Goal: Transaction & Acquisition: Purchase product/service

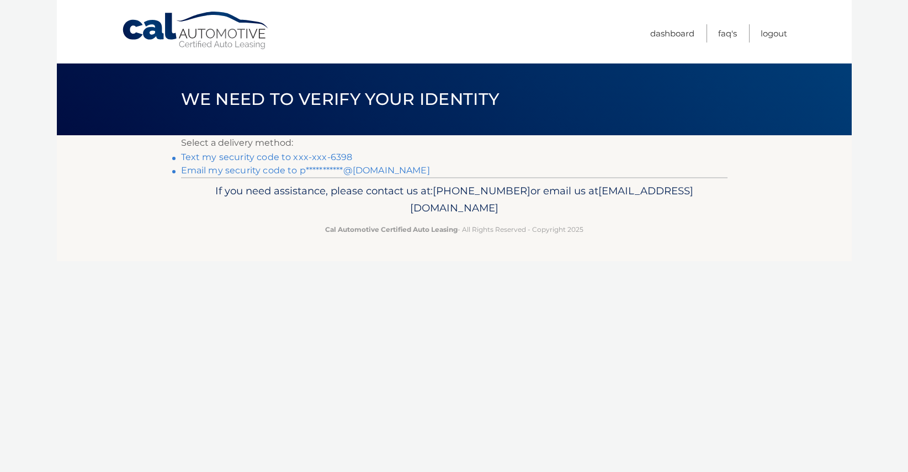
click at [283, 155] on link "Text my security code to xxx-xxx-6398" at bounding box center [267, 157] width 172 height 10
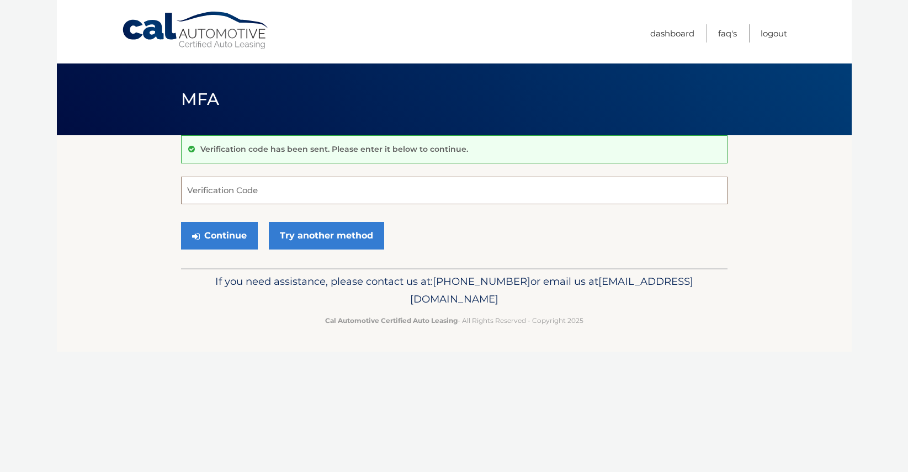
click at [252, 187] on input "Verification Code" at bounding box center [454, 191] width 546 height 28
type input "770331"
click at [181, 222] on button "Continue" at bounding box center [219, 236] width 77 height 28
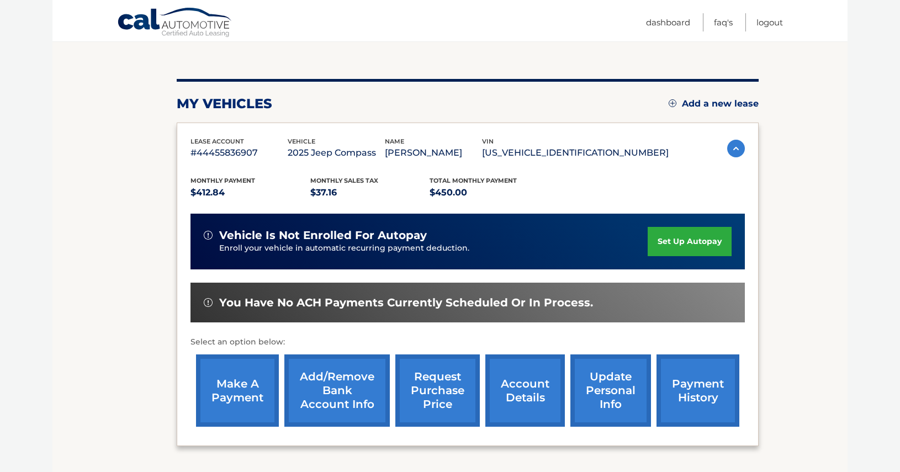
scroll to position [110, 0]
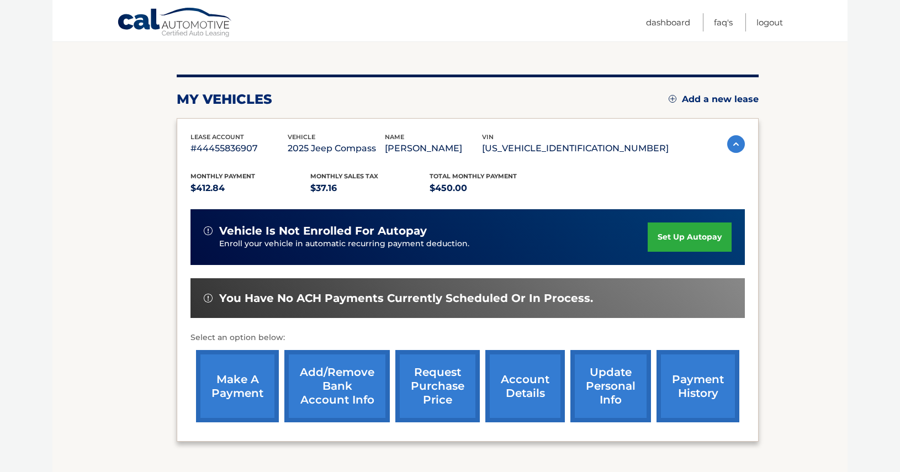
click at [222, 376] on link "make a payment" at bounding box center [237, 386] width 83 height 72
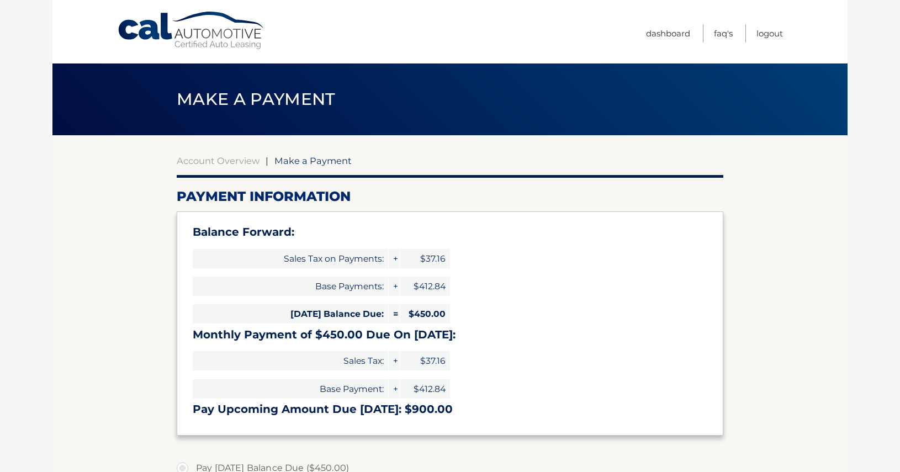
select select "NWZiNzQzOTMtMjc4NS00Y2YzLThjZTktMThhOGFjMGYyY2Vm"
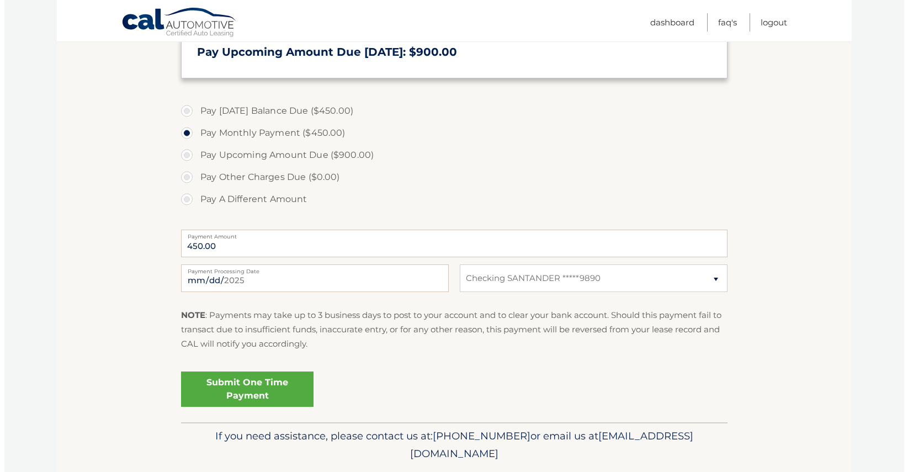
scroll to position [386, 0]
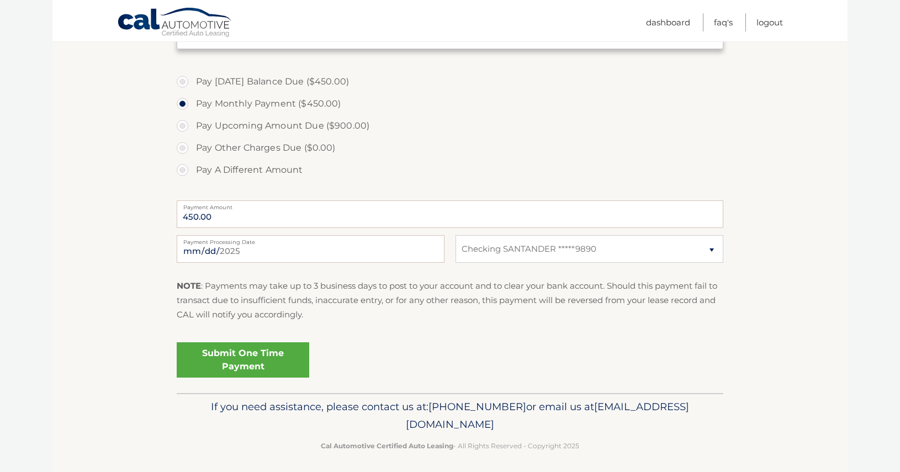
click at [246, 363] on link "Submit One Time Payment" at bounding box center [243, 359] width 132 height 35
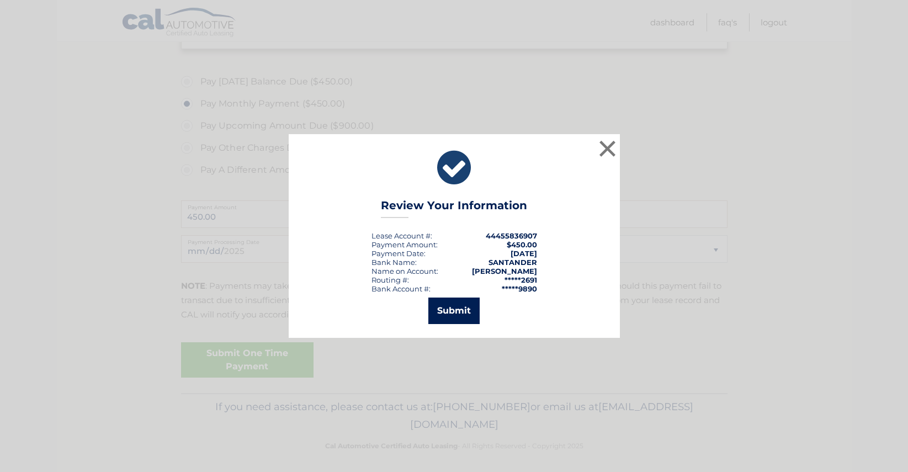
click at [462, 313] on button "Submit" at bounding box center [453, 310] width 51 height 26
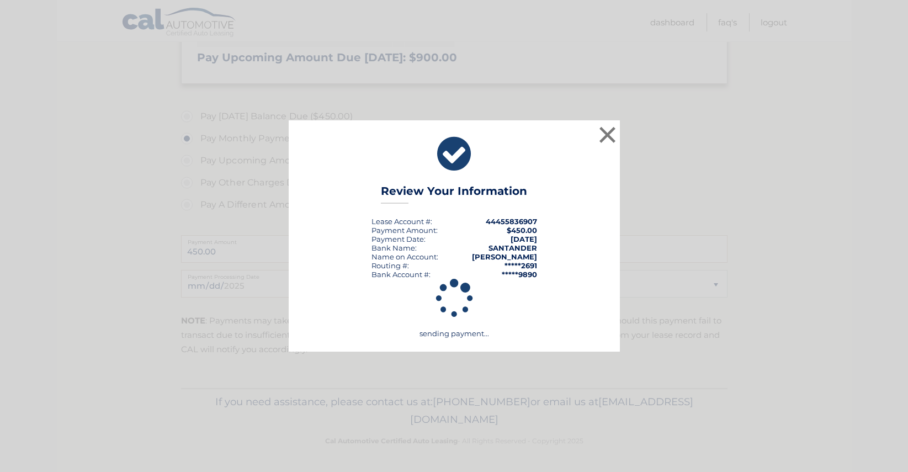
scroll to position [352, 0]
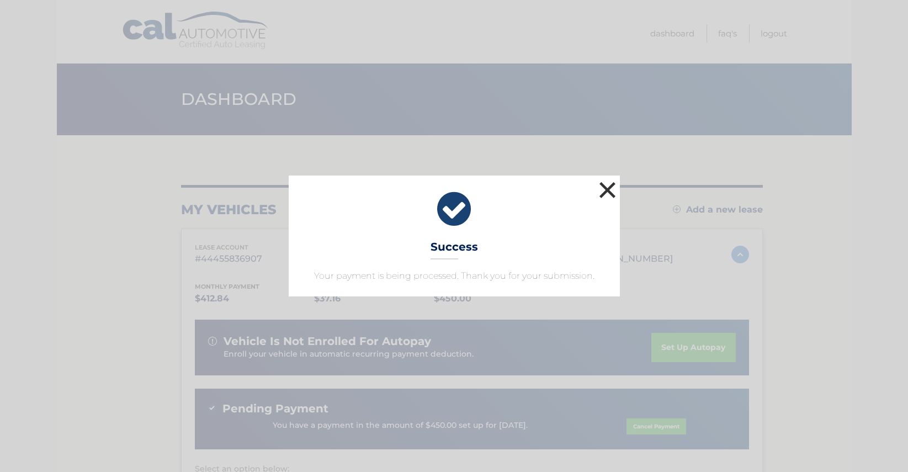
click at [604, 190] on button "×" at bounding box center [608, 190] width 22 height 22
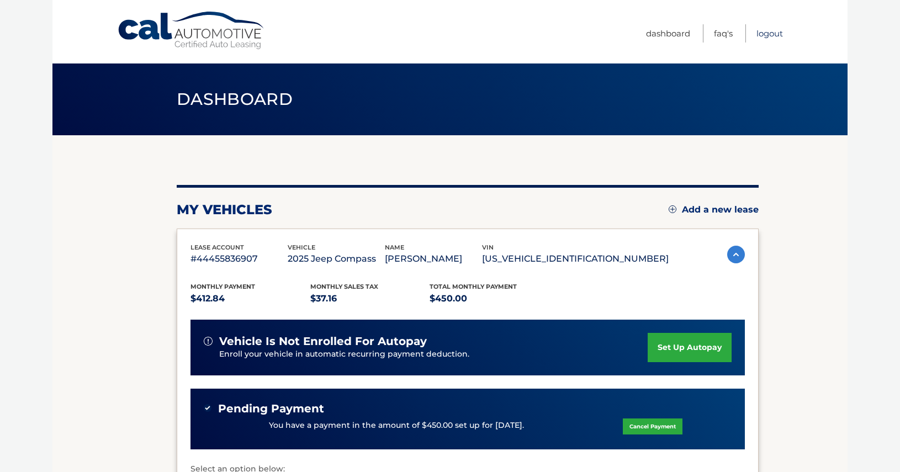
click at [766, 35] on link "Logout" at bounding box center [769, 33] width 26 height 18
